Goal: Go to known website: Go to known website

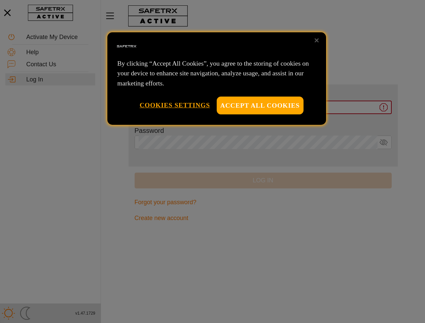
click at [212, 161] on div at bounding box center [212, 161] width 425 height 323
click at [260, 105] on button "Accept All Cookies" at bounding box center [260, 106] width 87 height 18
click at [175, 105] on button "Cookies Settings" at bounding box center [175, 105] width 70 height 17
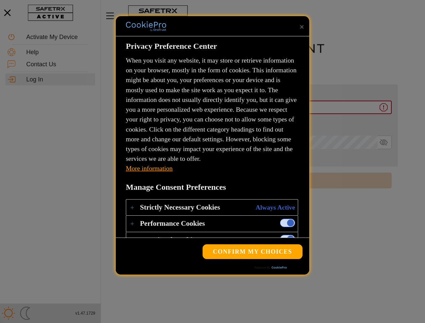
click at [317, 40] on div "Log into your account Manage your account and view your device" at bounding box center [263, 58] width 269 height 52
